Goal: Information Seeking & Learning: Learn about a topic

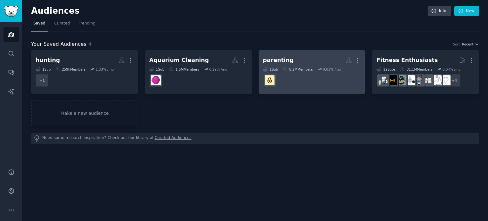
click at [301, 76] on dd at bounding box center [312, 80] width 98 height 18
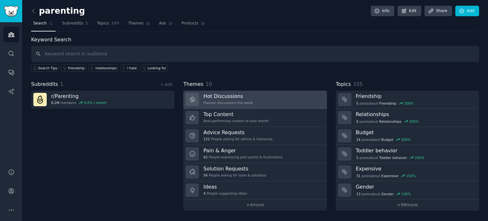
click at [219, 96] on h3 "Hot Discussions" at bounding box center [228, 96] width 50 height 7
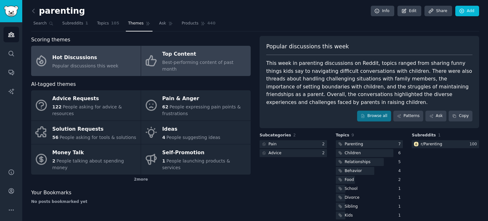
click at [184, 59] on div "Best-performing content of past month" at bounding box center [204, 65] width 85 height 13
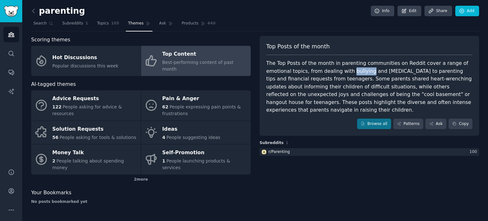
drag, startPoint x: 322, startPoint y: 71, endPoint x: 339, endPoint y: 72, distance: 17.2
click at [339, 72] on div "The Top Posts of the month in parenting communities on Reddit cover a range of …" at bounding box center [369, 86] width 206 height 55
drag, startPoint x: 375, startPoint y: 115, endPoint x: 373, endPoint y: 112, distance: 3.4
click at [375, 119] on link "Browse all" at bounding box center [374, 124] width 34 height 11
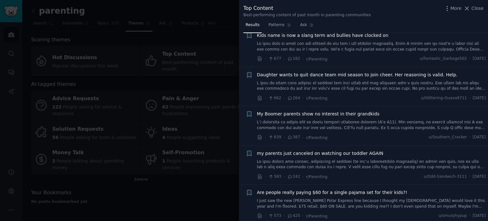
scroll to position [1271, 0]
drag, startPoint x: 477, startPoint y: 8, endPoint x: 415, endPoint y: 17, distance: 62.3
click at [477, 8] on span "Close" at bounding box center [478, 8] width 12 height 7
